Goal: Task Accomplishment & Management: Use online tool/utility

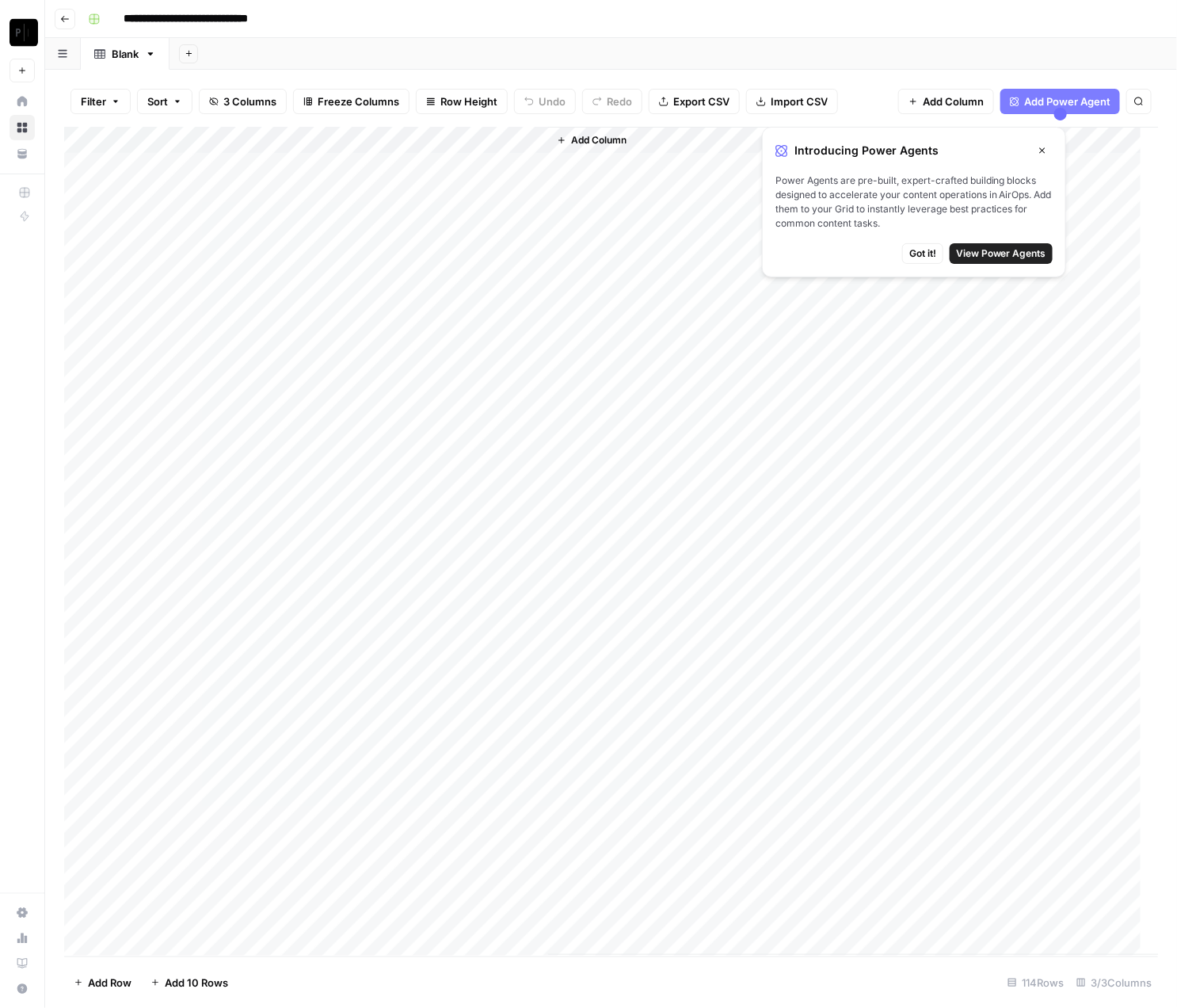
click at [1042, 147] on icon "button" at bounding box center [1043, 151] width 9 height 9
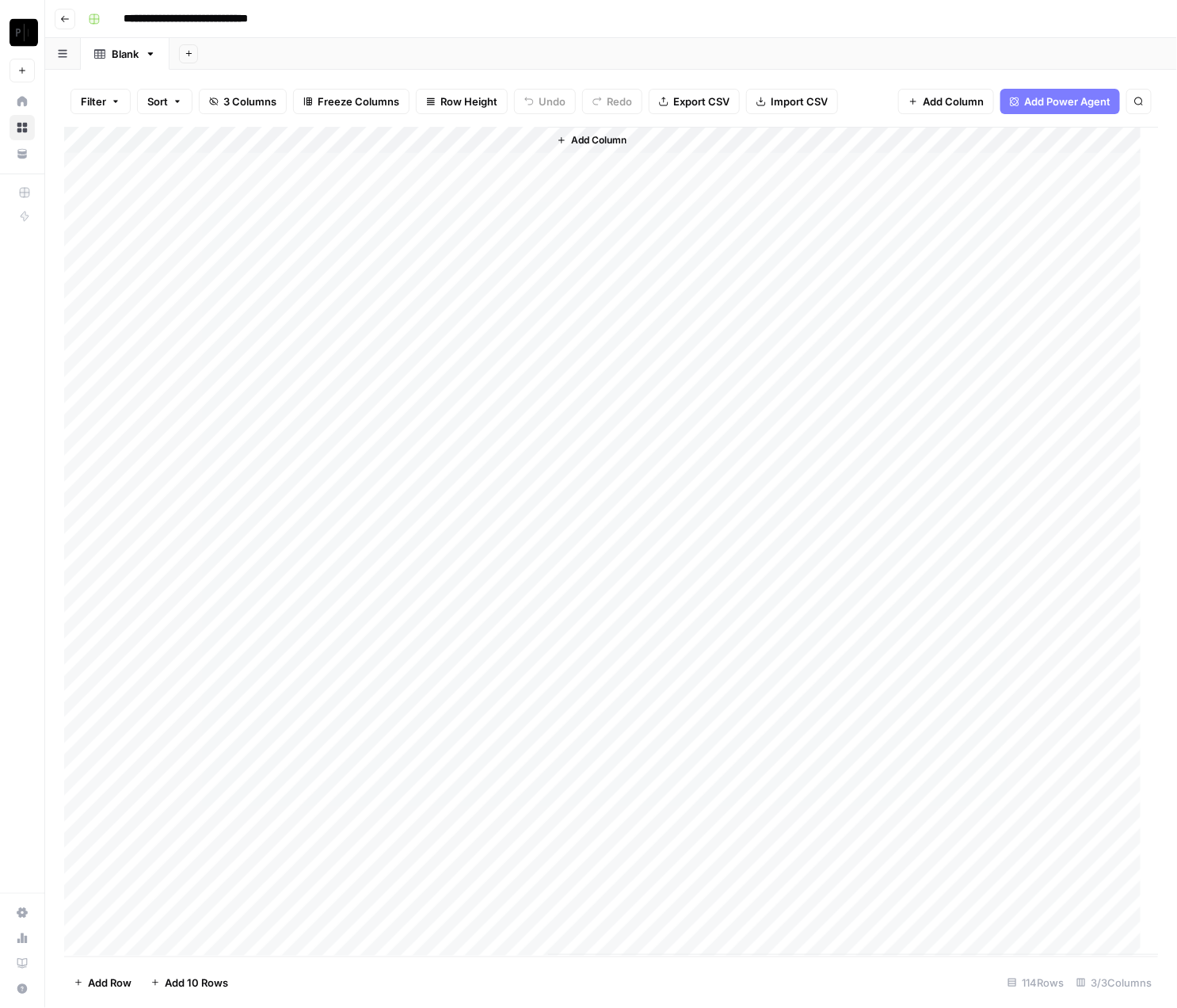
click at [486, 131] on div "Add Column" at bounding box center [611, 541] width 1095 height 829
click at [440, 141] on div at bounding box center [476, 143] width 143 height 31
click at [472, 269] on span "Sort Descending" at bounding box center [506, 274] width 139 height 16
click at [177, 192] on div "Add Column" at bounding box center [611, 542] width 1095 height 827
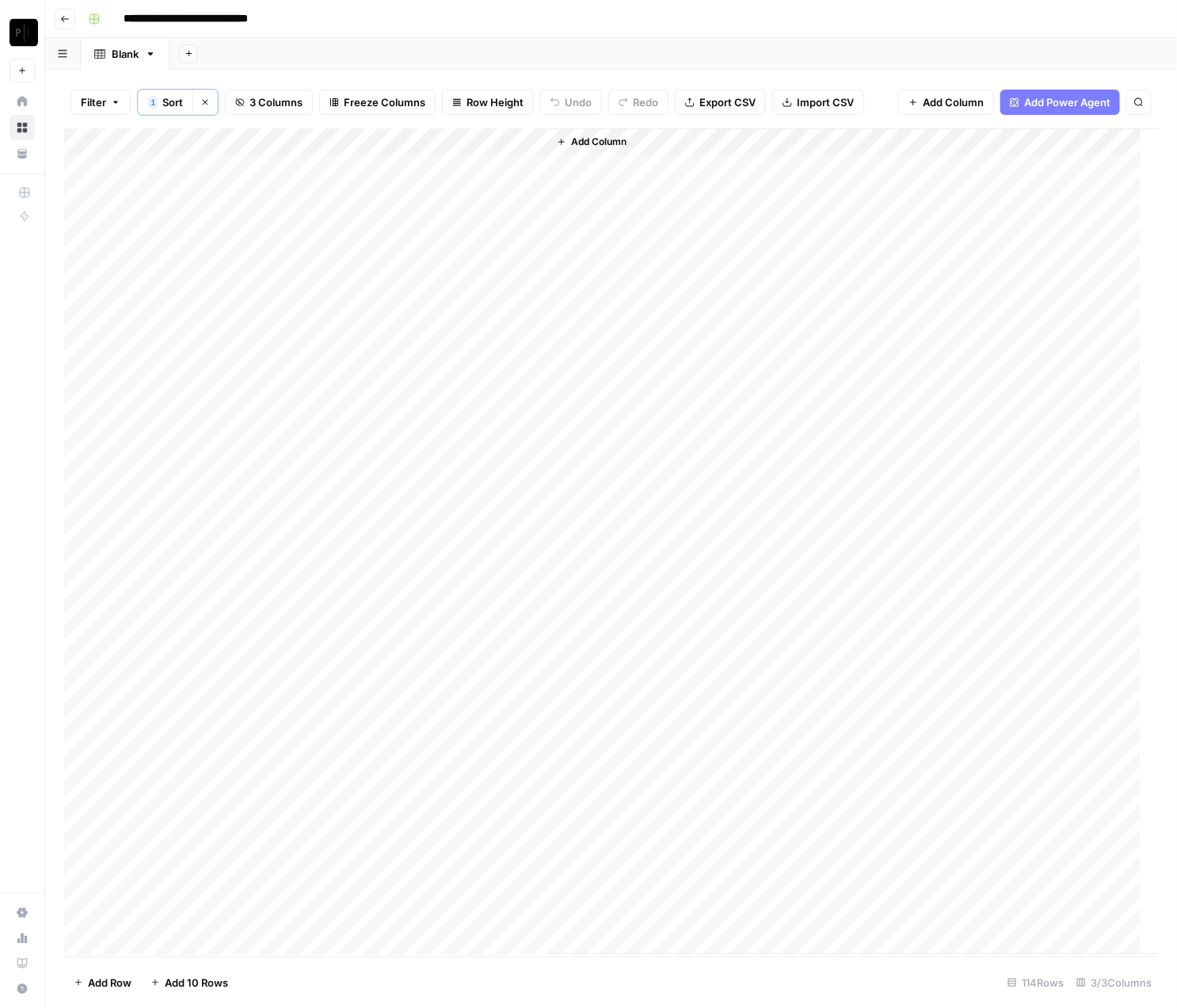
click at [354, 195] on div "Add Column" at bounding box center [611, 542] width 1095 height 827
click at [390, 191] on div "Add Column" at bounding box center [611, 542] width 1095 height 827
